Goal: Understand site structure: Understand site structure

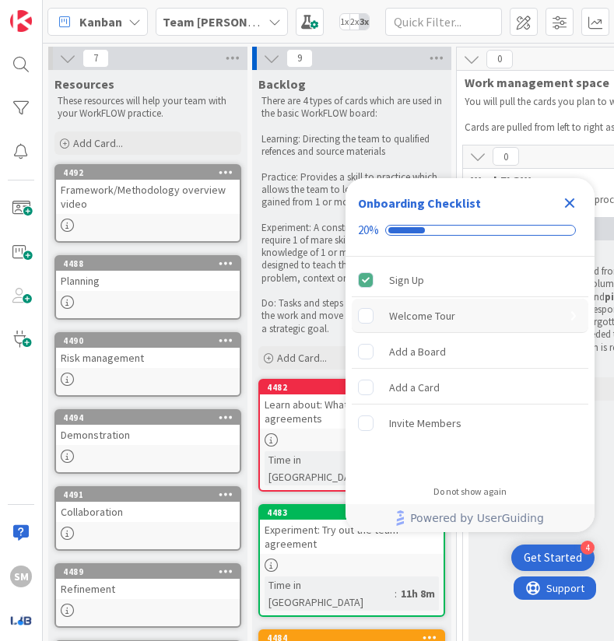
click at [420, 320] on div "Welcome Tour" at bounding box center [422, 316] width 66 height 19
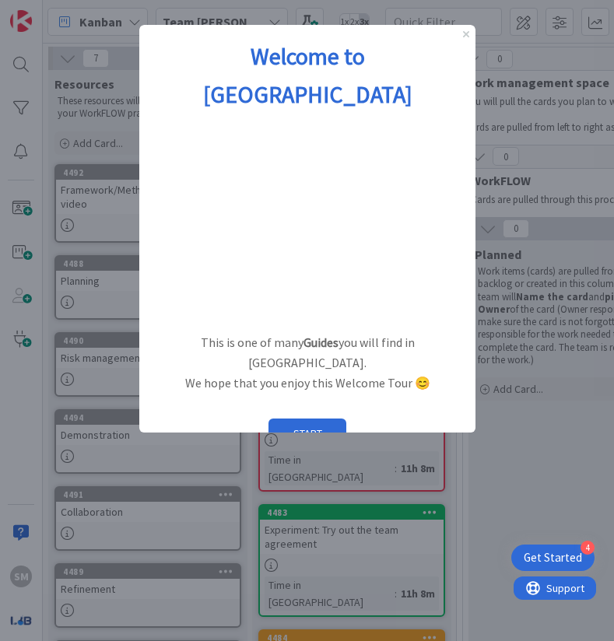
click at [598, 170] on div at bounding box center [307, 320] width 614 height 641
click at [426, 374] on p "We hope that you enjoy this Welcome Tour 😊" at bounding box center [306, 384] width 311 height 20
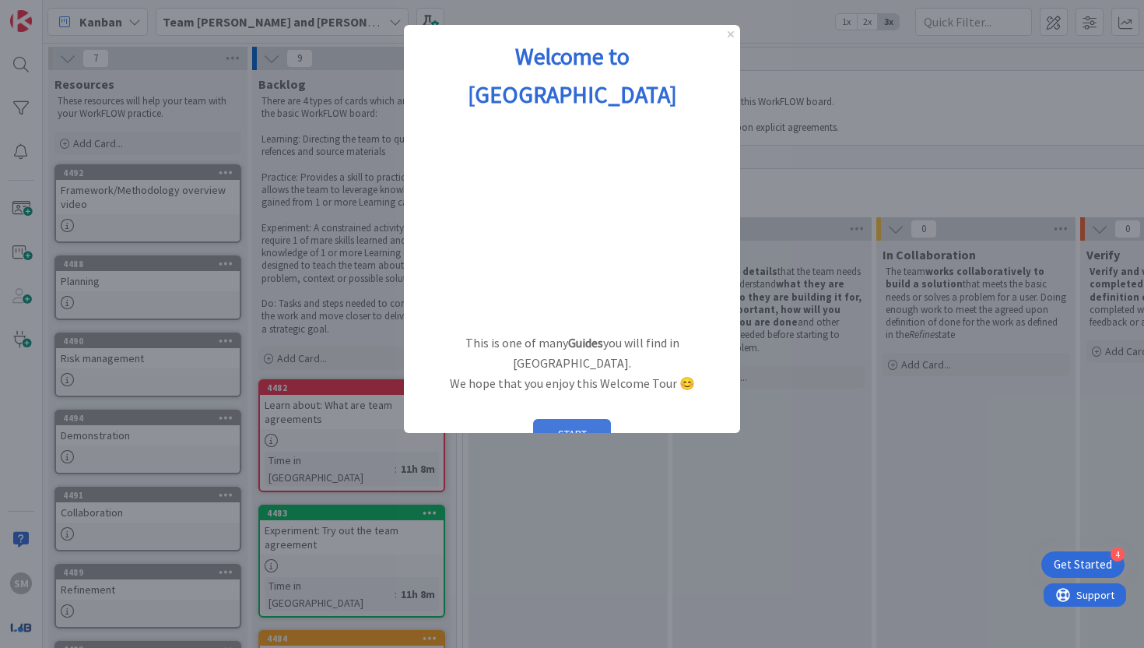
click at [604, 419] on button "START" at bounding box center [572, 434] width 78 height 30
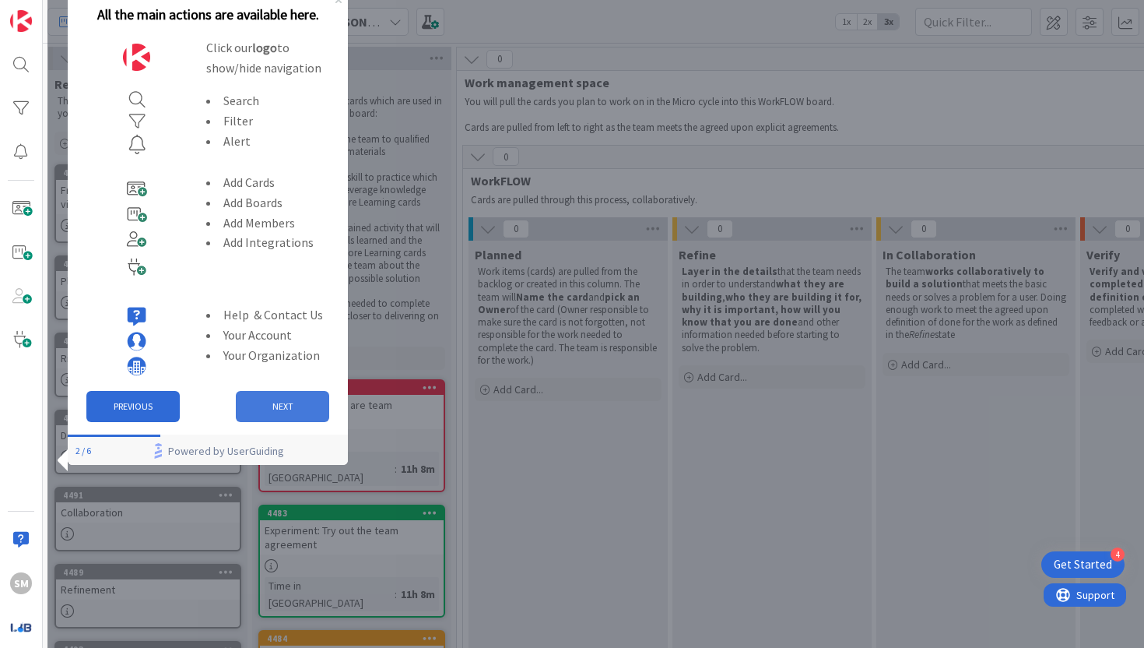
click at [272, 400] on button "NEXT" at bounding box center [282, 406] width 93 height 31
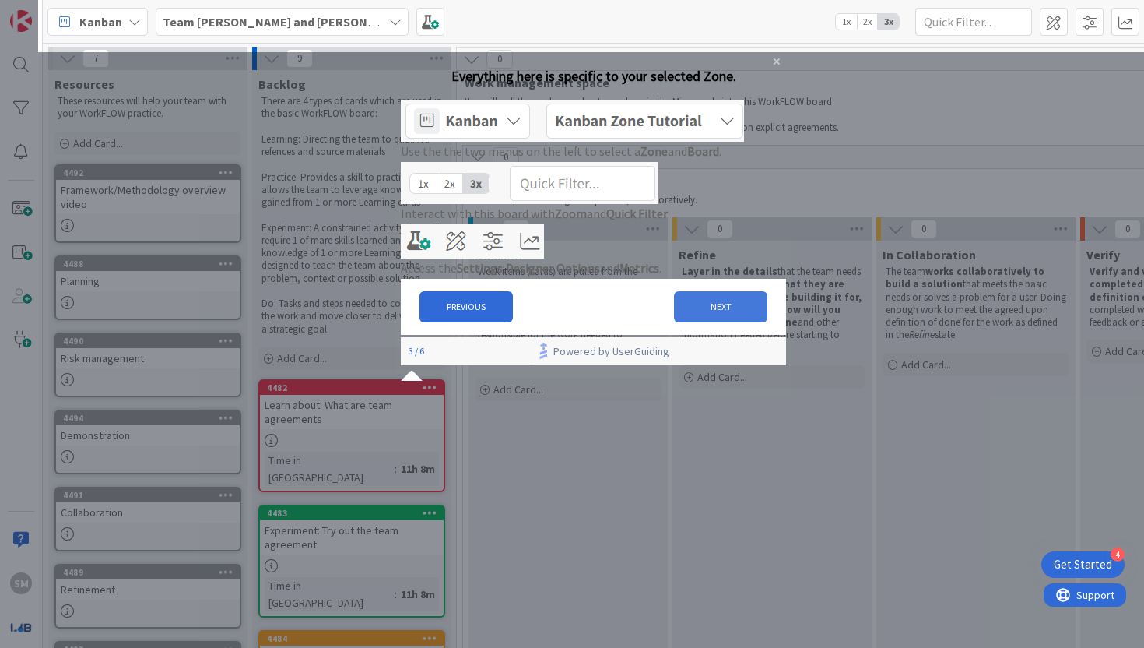
click at [613, 322] on button "NEXT" at bounding box center [720, 306] width 93 height 31
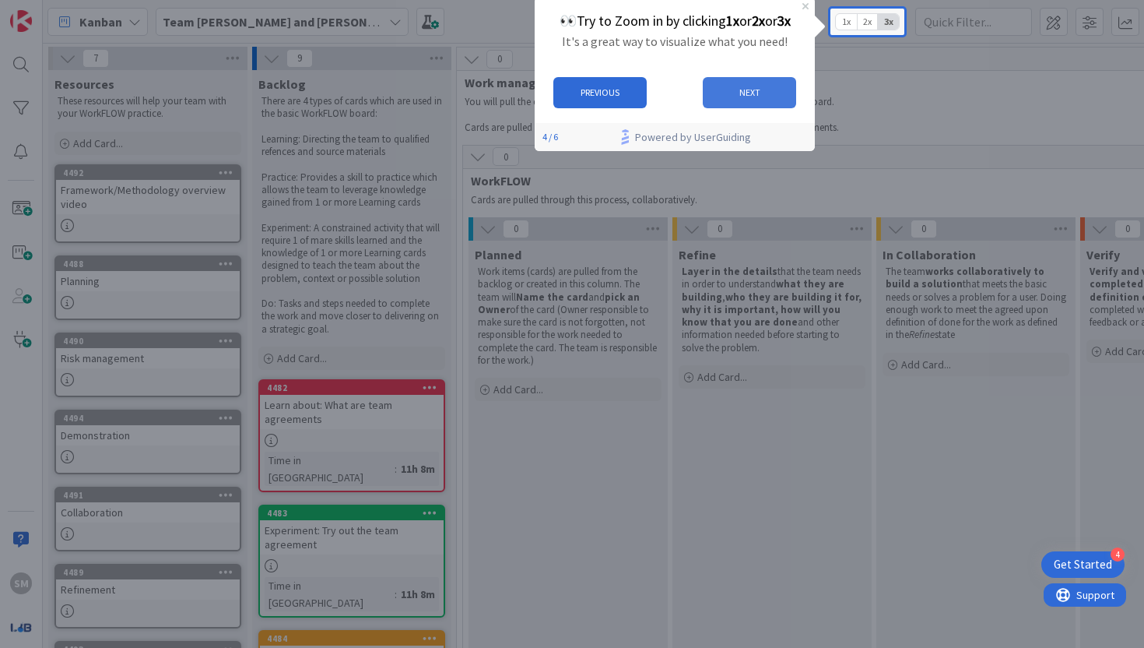
click at [613, 86] on button "NEXT" at bounding box center [749, 92] width 93 height 31
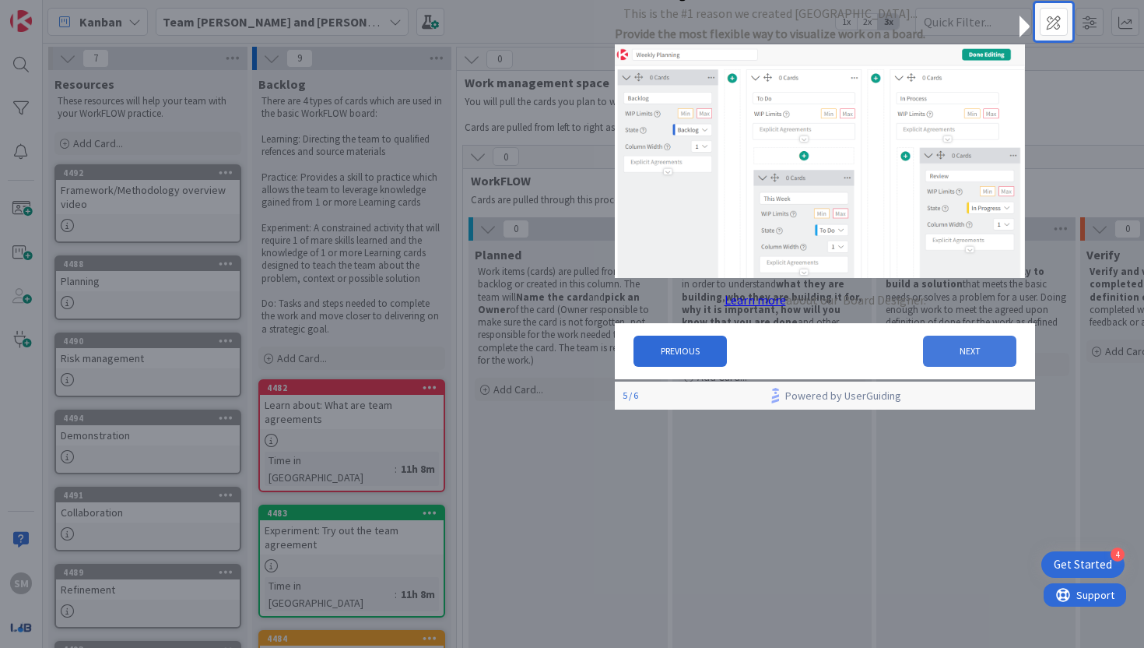
click at [613, 365] on button "NEXT" at bounding box center [969, 350] width 93 height 31
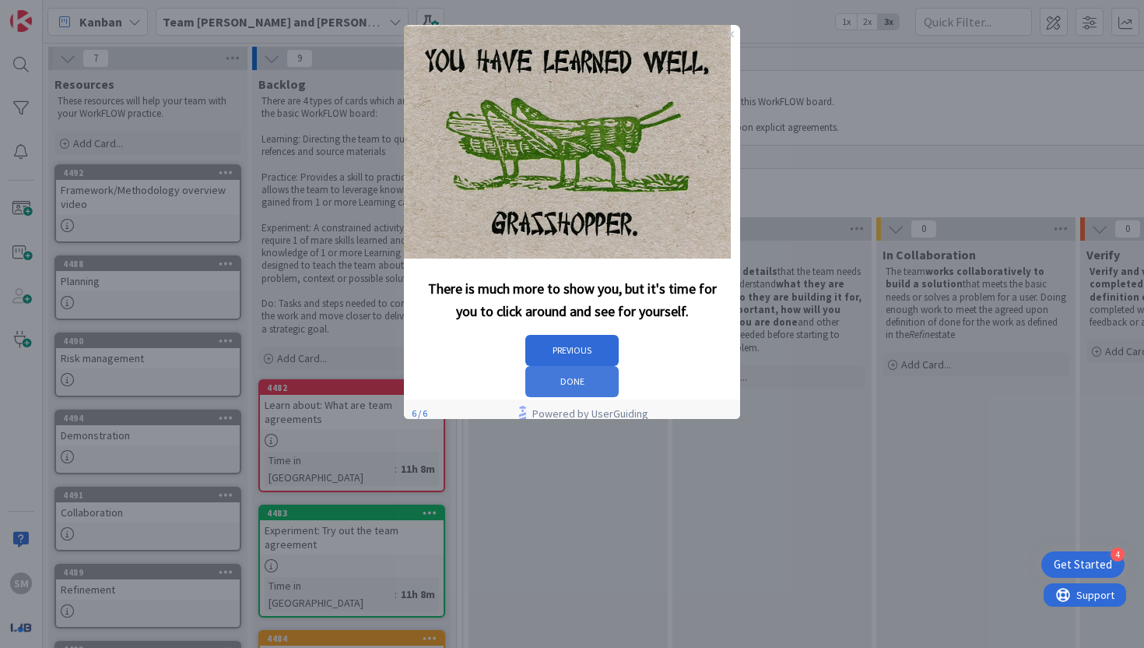
click at [613, 366] on button "DONE" at bounding box center [571, 381] width 93 height 31
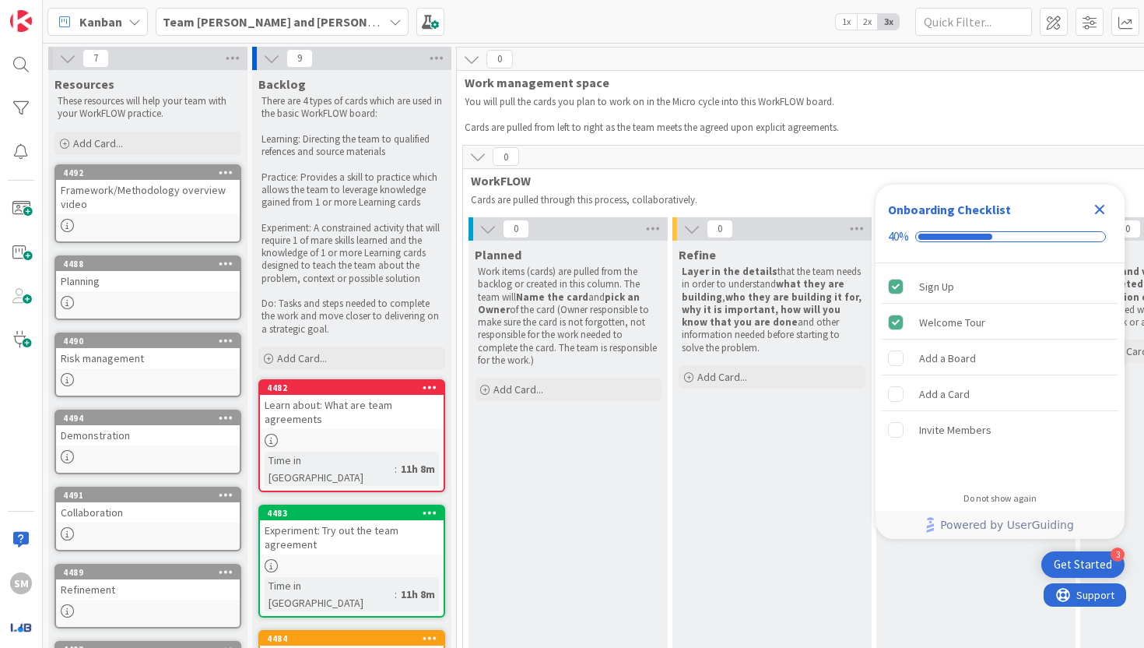
click at [613, 18] on span "1x" at bounding box center [846, 22] width 21 height 16
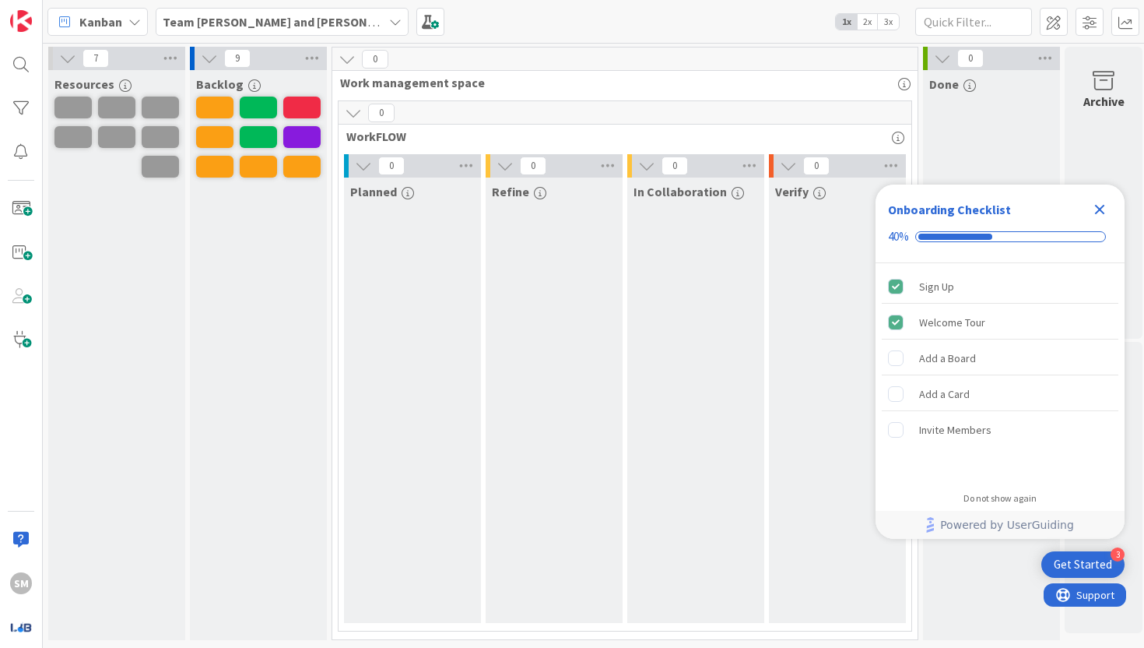
click at [613, 18] on span "2x" at bounding box center [867, 22] width 21 height 16
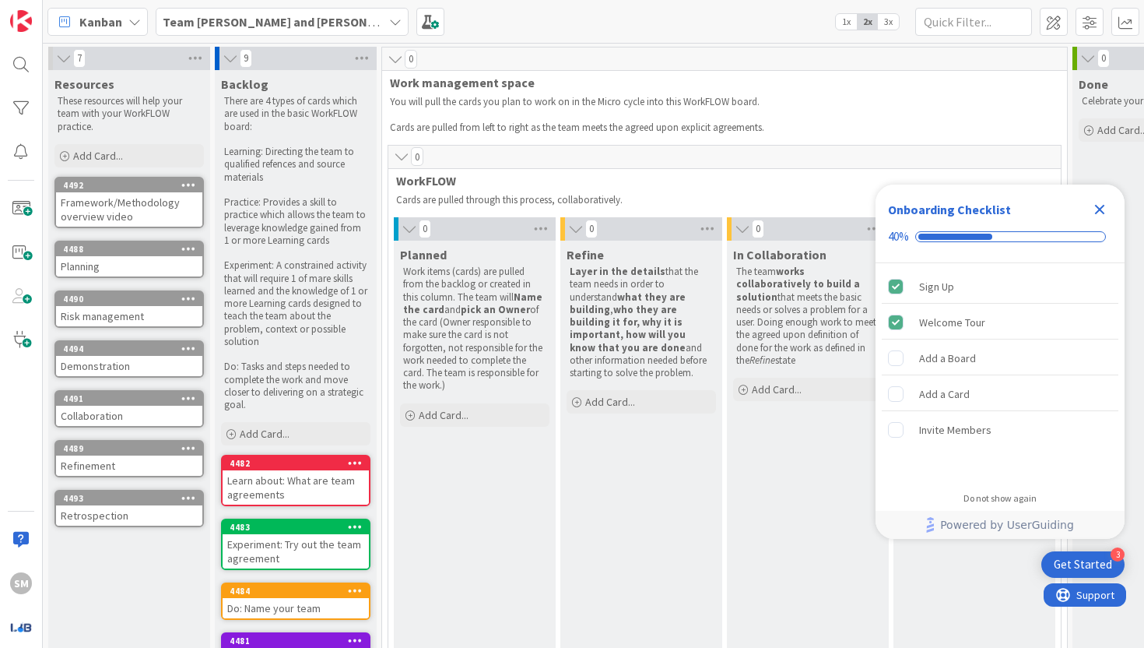
click at [613, 18] on span "2x" at bounding box center [867, 22] width 21 height 16
click at [613, 19] on span "3x" at bounding box center [888, 22] width 21 height 16
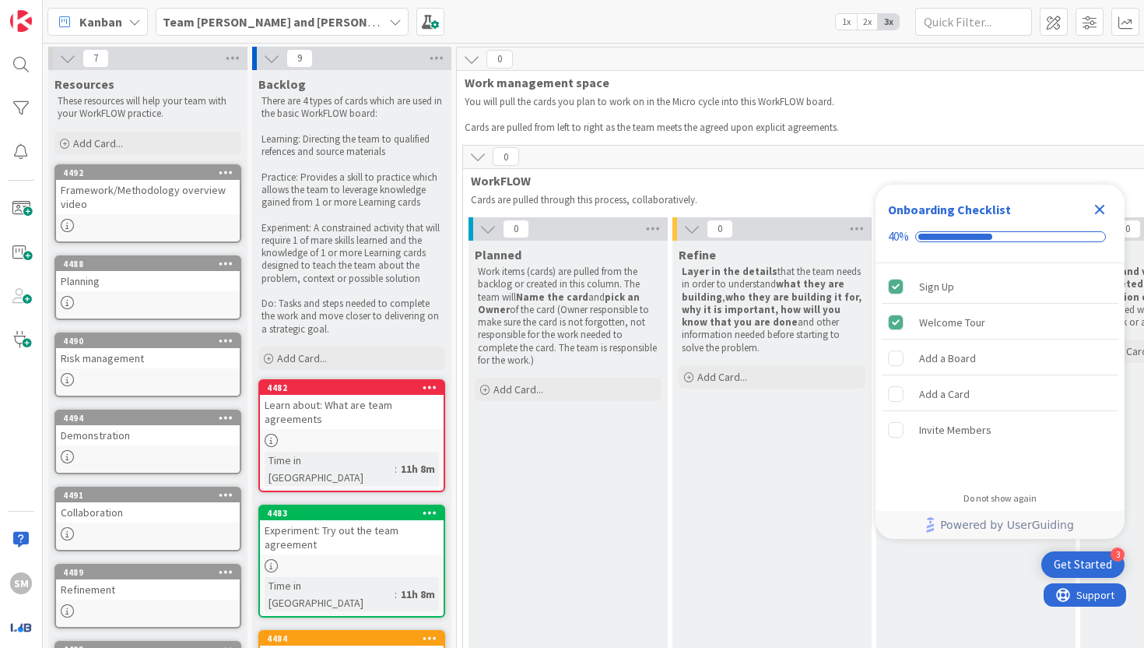
click at [613, 19] on span "2x" at bounding box center [867, 22] width 21 height 16
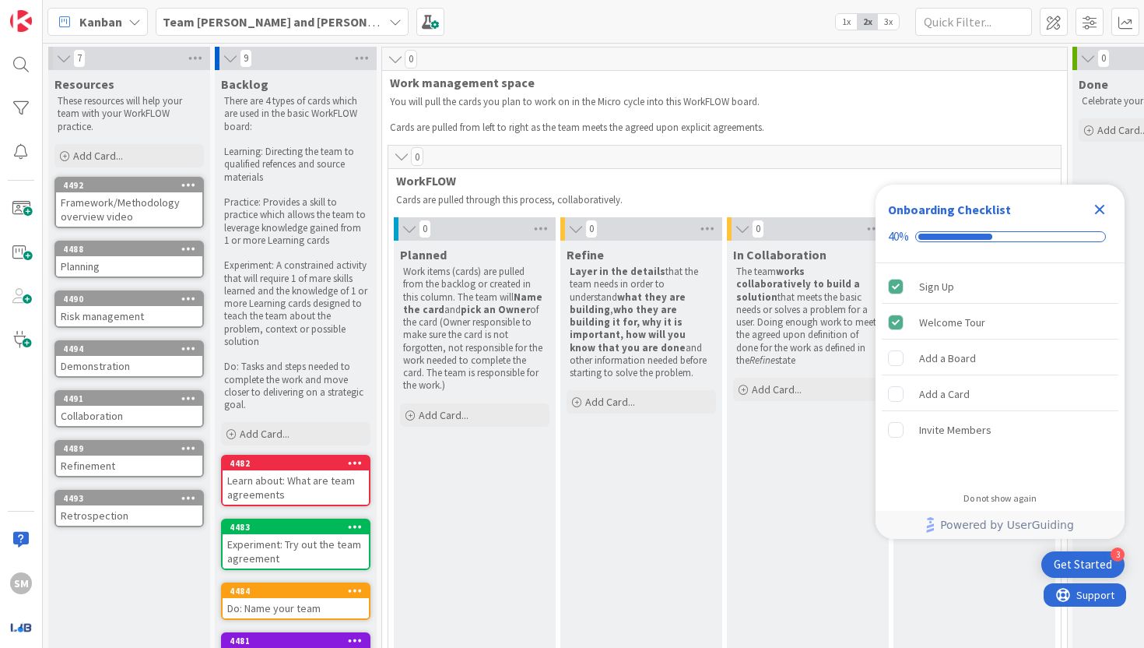
click at [613, 21] on span "3x" at bounding box center [888, 22] width 21 height 16
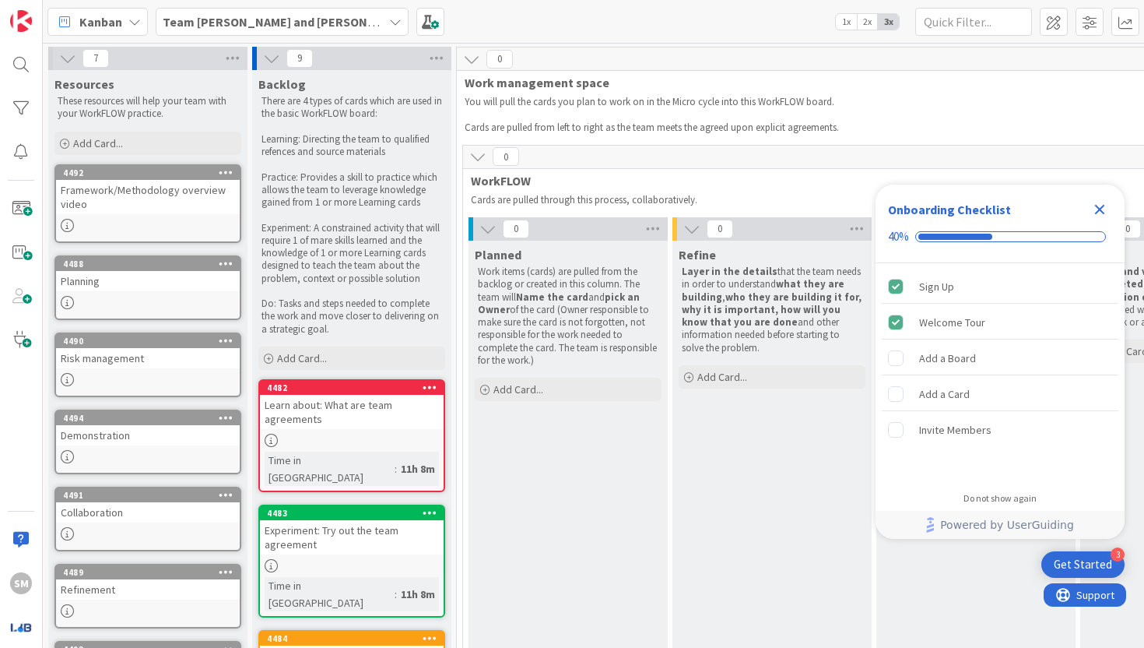
click at [613, 25] on div "Kanban Team [PERSON_NAME] and [PERSON_NAME] 1x 2x 3x" at bounding box center [593, 21] width 1101 height 43
click at [613, 23] on span "1x" at bounding box center [846, 22] width 21 height 16
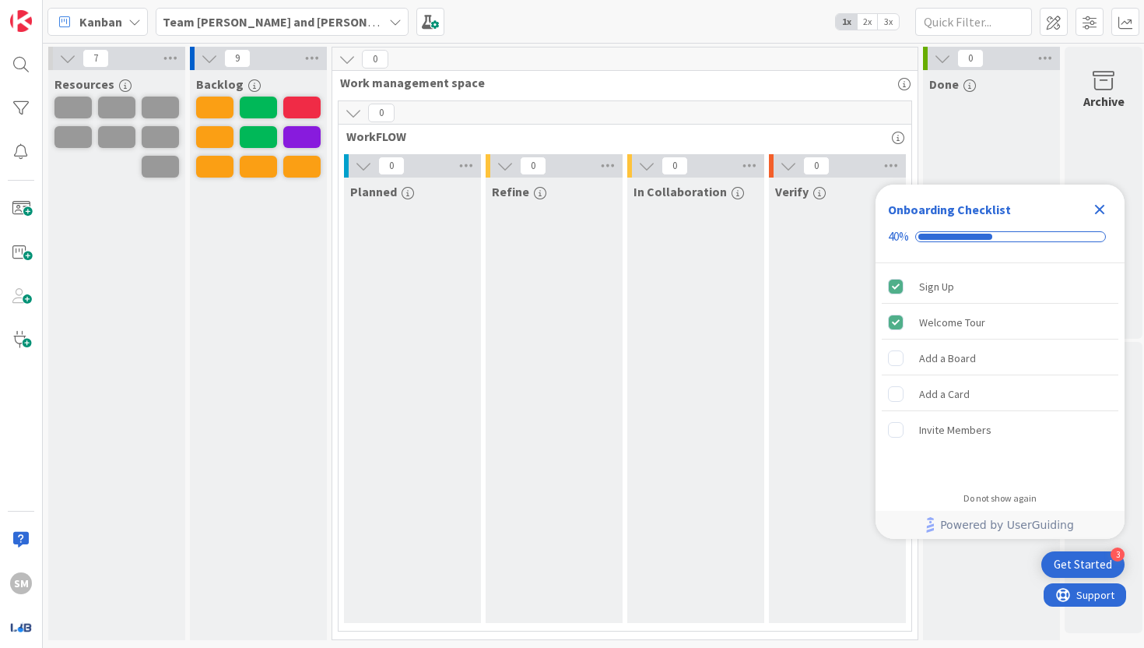
click at [613, 23] on span "1x" at bounding box center [846, 22] width 21 height 16
click at [613, 23] on span "2x" at bounding box center [867, 22] width 21 height 16
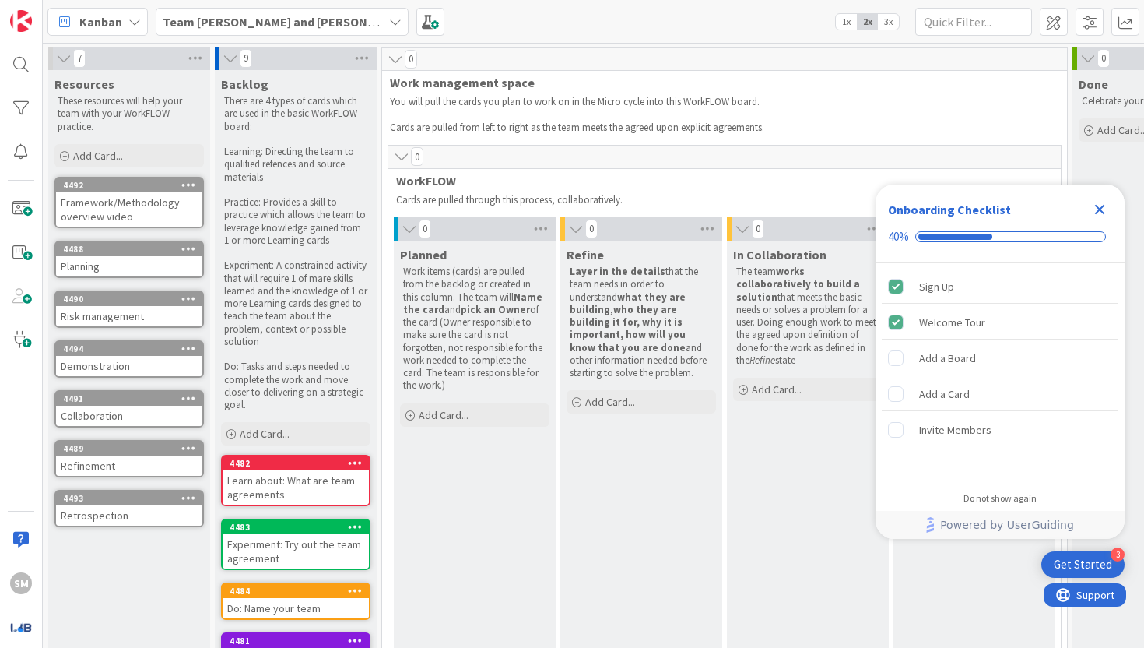
click at [613, 20] on span "3x" at bounding box center [888, 22] width 21 height 16
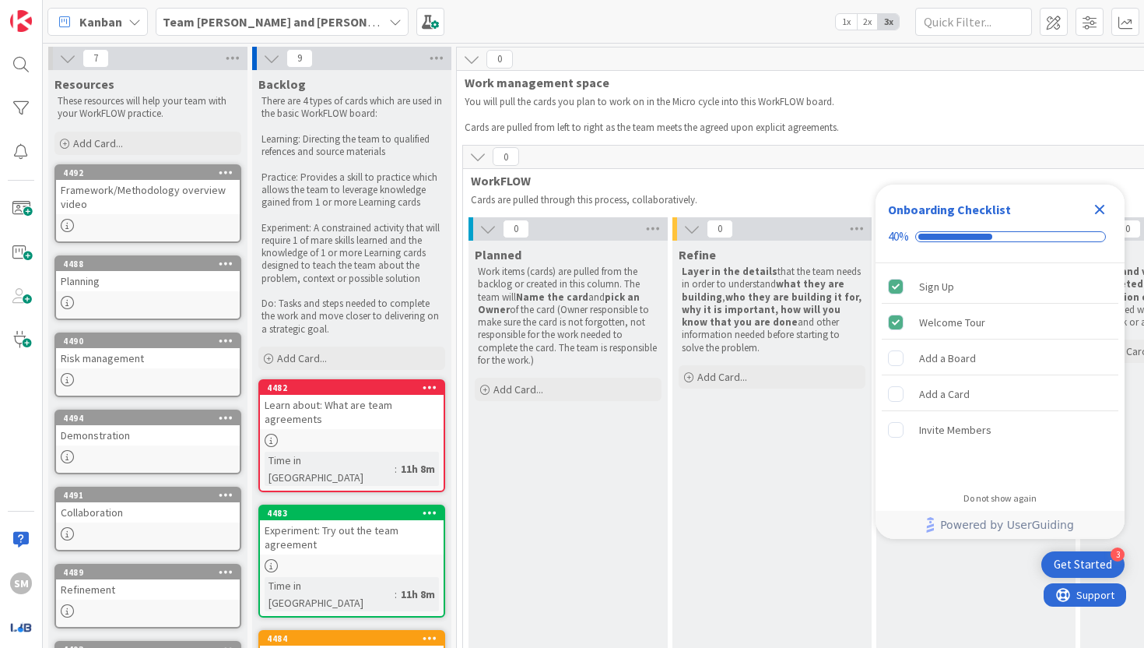
click at [613, 20] on span "2x" at bounding box center [867, 22] width 21 height 16
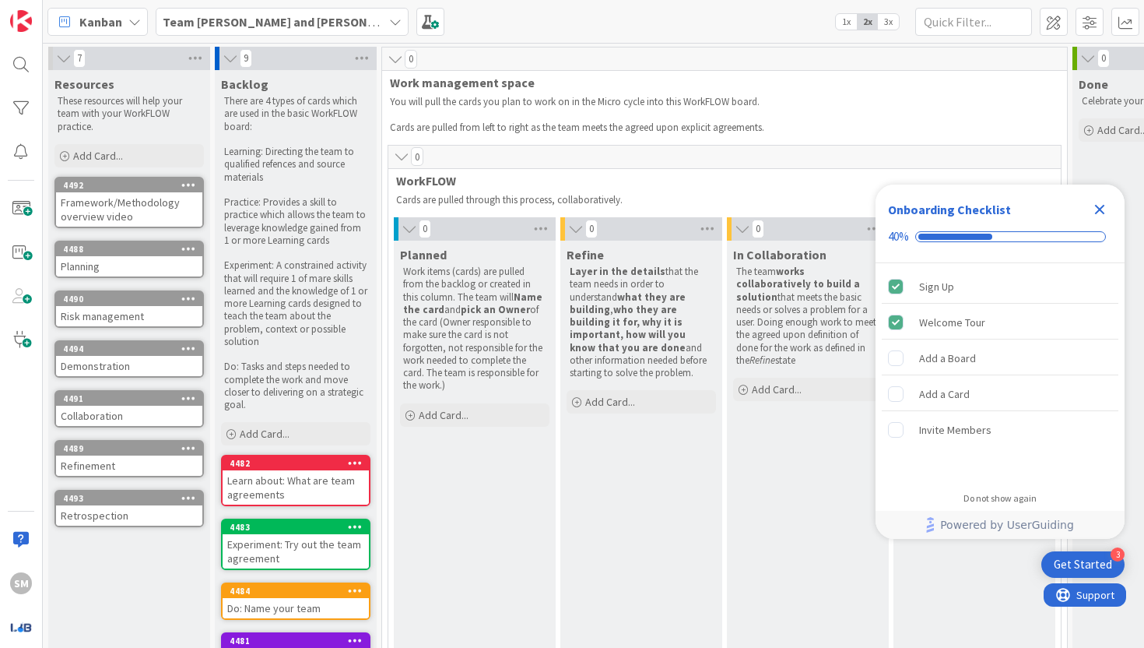
click at [613, 18] on span "1x" at bounding box center [846, 22] width 21 height 16
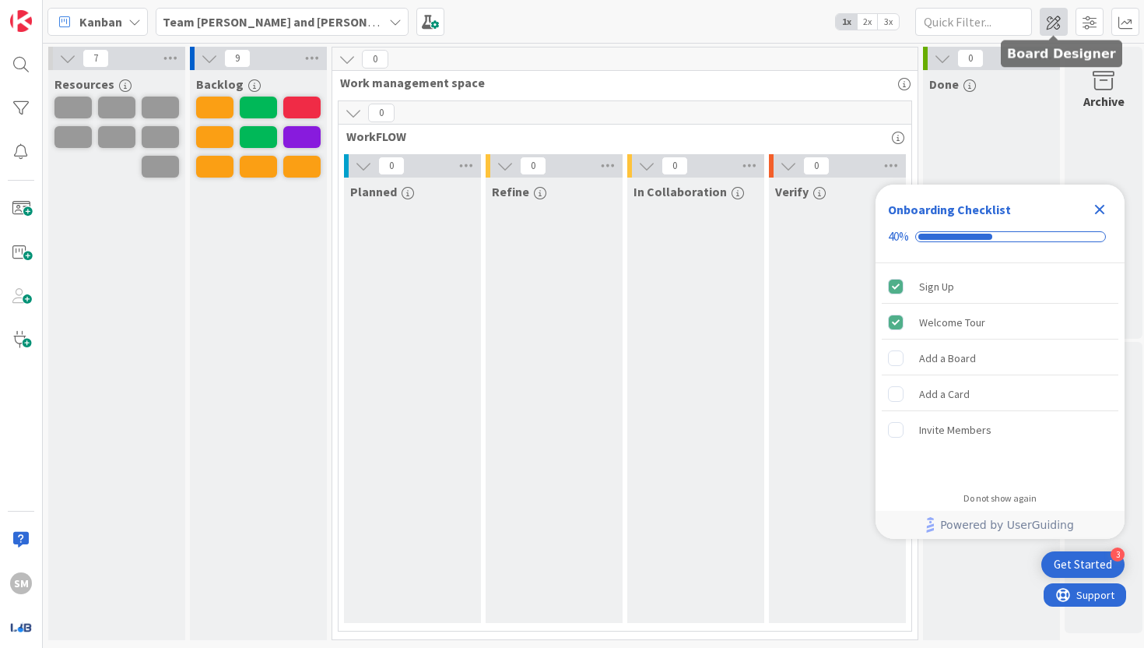
click at [613, 24] on span at bounding box center [1054, 22] width 28 height 28
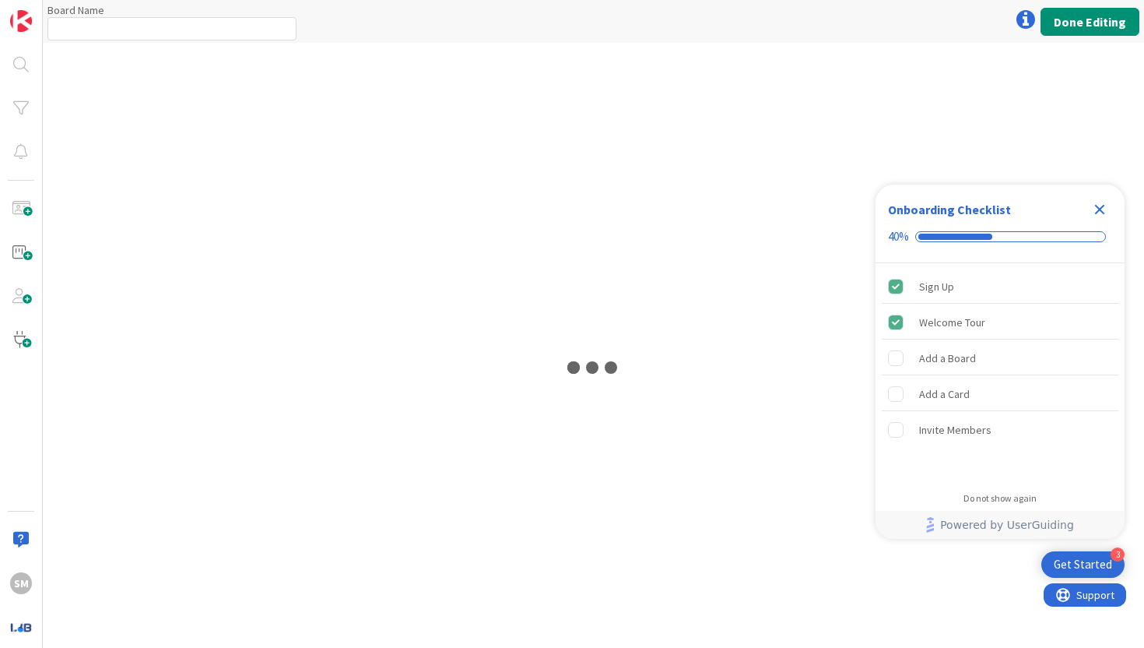
type input "Team [PERSON_NAME] and [PERSON_NAME]"
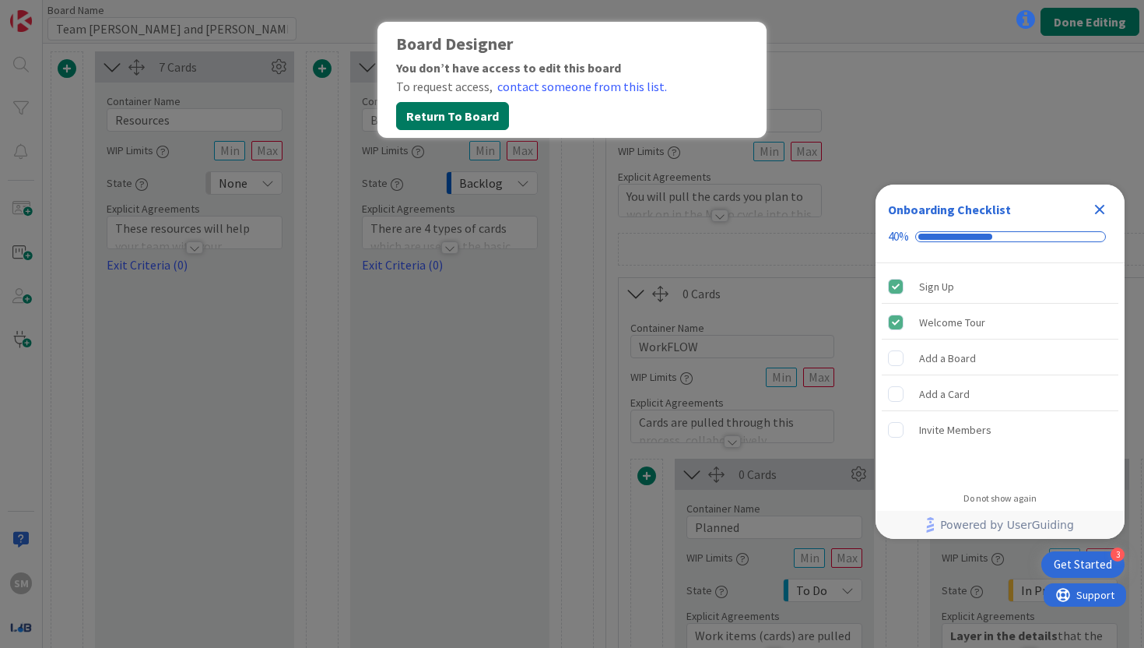
click at [494, 113] on button "Return To Board" at bounding box center [452, 116] width 113 height 28
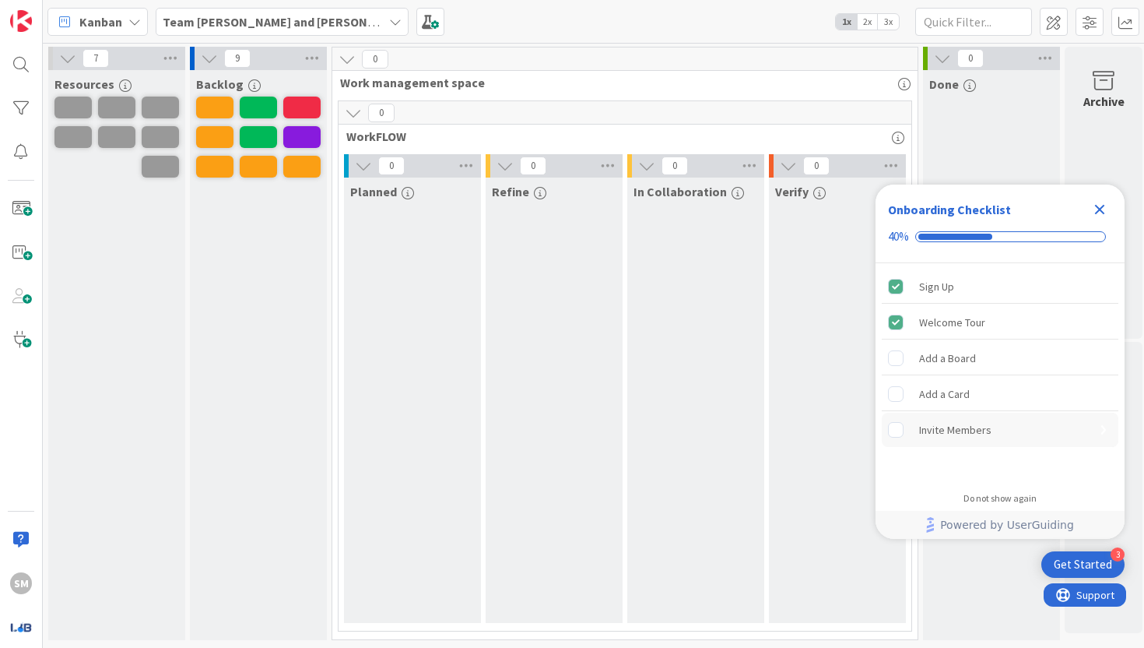
click at [613, 437] on div "Invite Members" at bounding box center [1000, 430] width 237 height 34
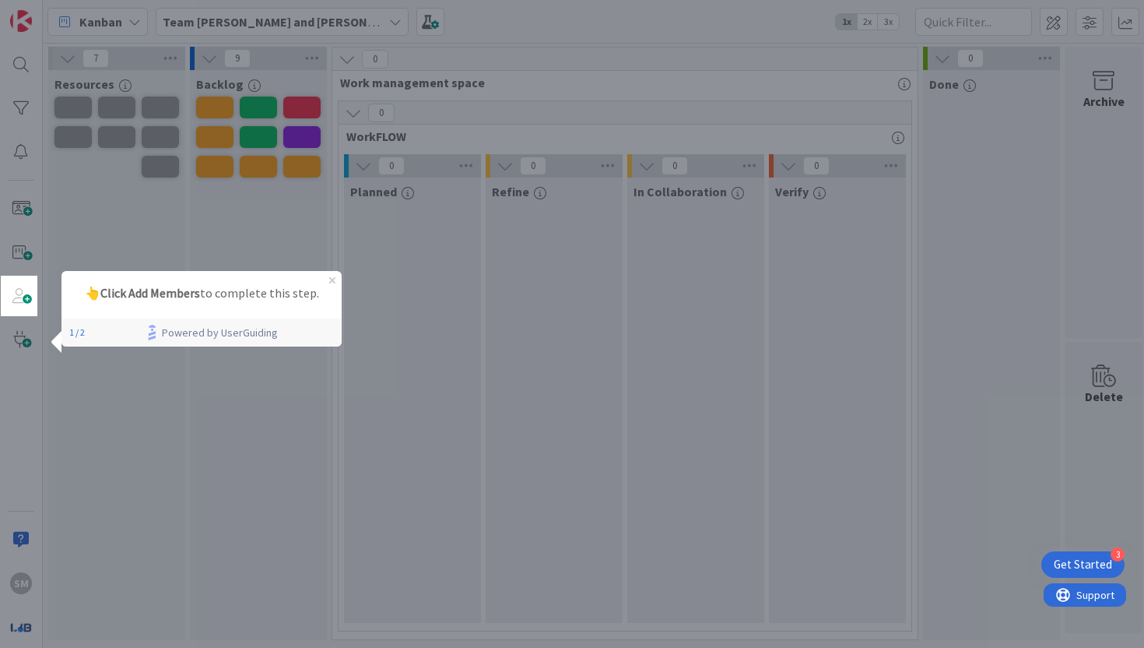
click at [437, 368] on div at bounding box center [590, 324] width 1107 height 648
click at [289, 296] on p "👆 Click Add Members to complete this step." at bounding box center [201, 293] width 255 height 20
click at [6, 293] on span at bounding box center [20, 295] width 31 height 31
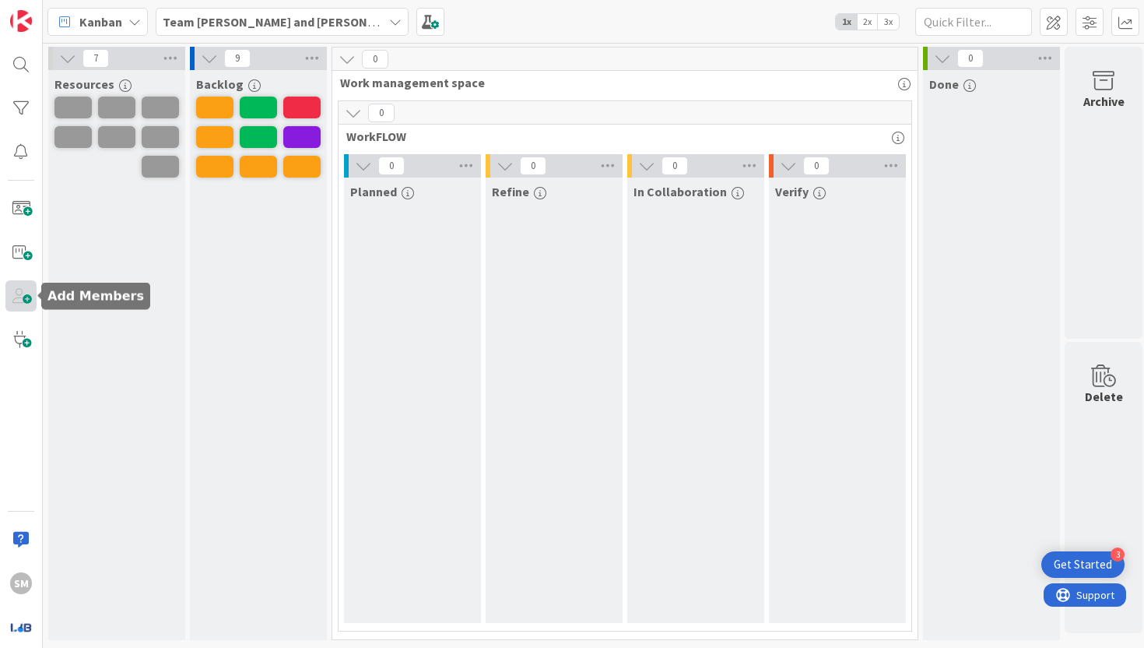
click at [23, 292] on span at bounding box center [20, 295] width 31 height 31
click at [21, 293] on span at bounding box center [20, 295] width 31 height 31
click at [22, 341] on span at bounding box center [20, 339] width 31 height 31
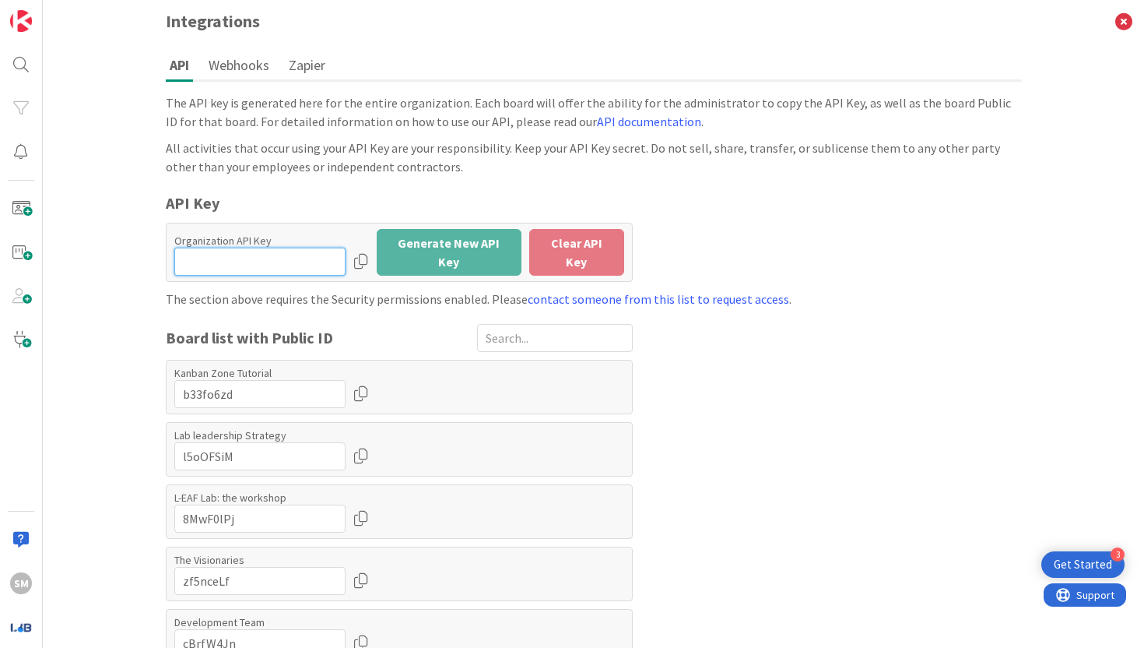
click at [270, 264] on input "input" at bounding box center [259, 262] width 171 height 28
click at [357, 342] on div "Board list with Public ID" at bounding box center [399, 338] width 467 height 28
click at [294, 65] on button "Zapier" at bounding box center [307, 65] width 44 height 29
